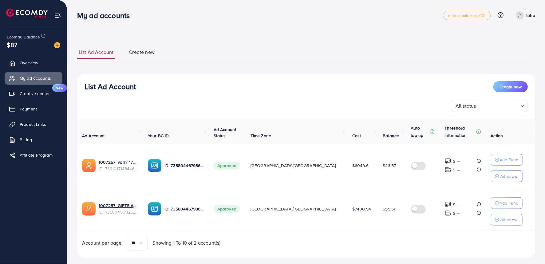
click at [43, 64] on link "Overview" at bounding box center [34, 63] width 58 height 12
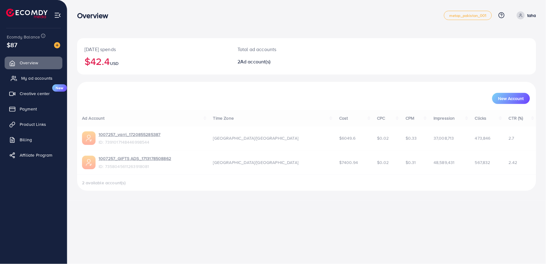
click at [43, 73] on link "My ad accounts" at bounding box center [34, 78] width 58 height 12
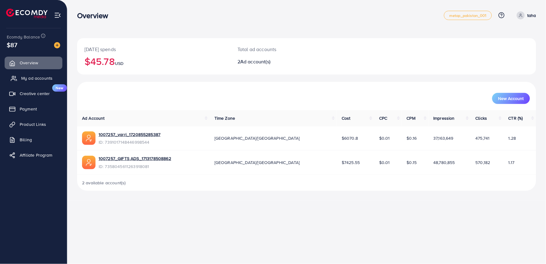
click at [27, 72] on link "My ad accounts" at bounding box center [34, 78] width 58 height 12
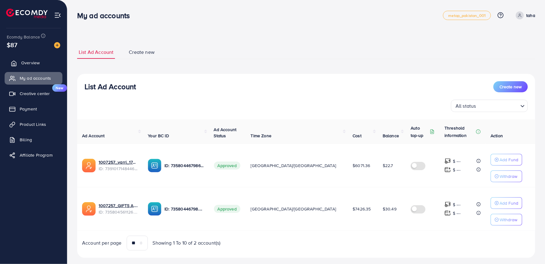
click at [40, 65] on link "Overview" at bounding box center [34, 63] width 58 height 12
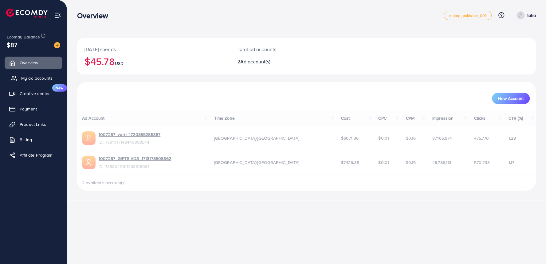
click at [40, 77] on span "My ad accounts" at bounding box center [36, 78] width 31 height 6
